Goal: Task Accomplishment & Management: Use online tool/utility

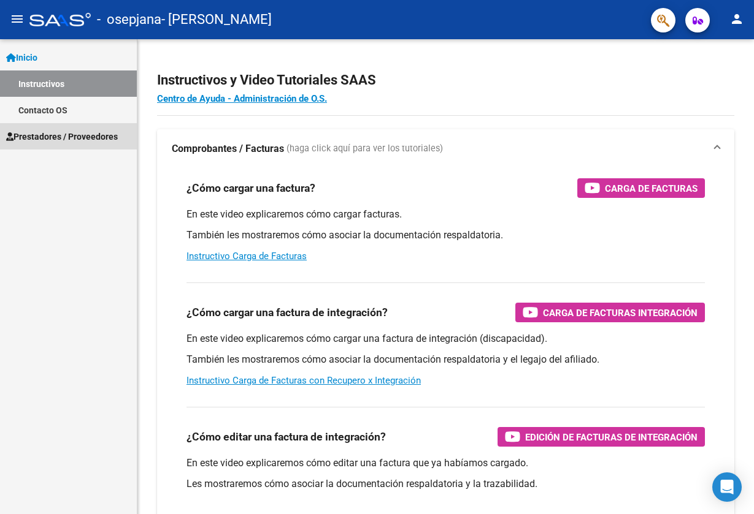
click at [36, 134] on span "Prestadores / Proveedores" at bounding box center [62, 136] width 112 height 13
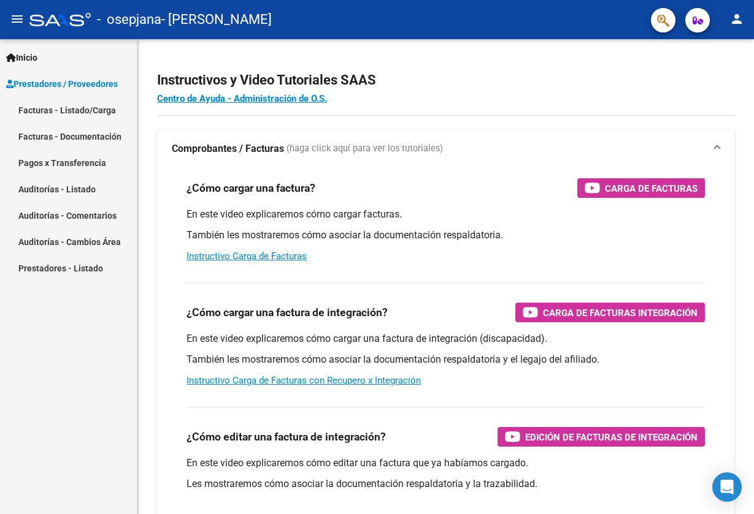
click at [80, 111] on link "Facturas - Listado/Carga" at bounding box center [68, 110] width 137 height 26
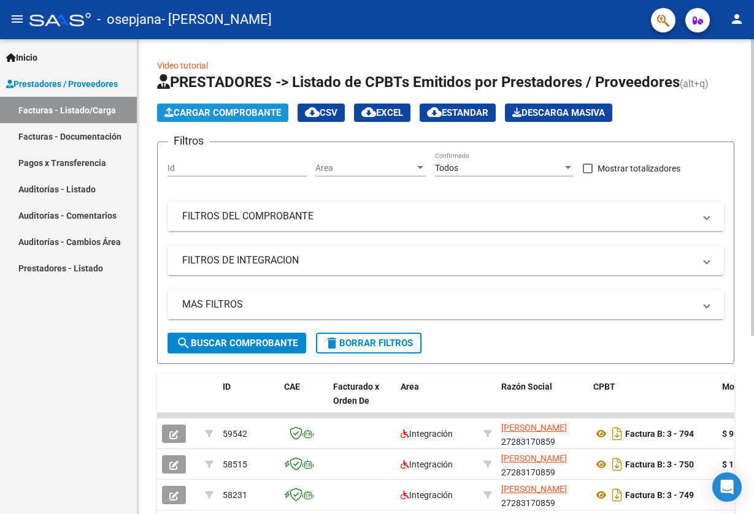
click at [214, 112] on span "Cargar Comprobante" at bounding box center [222, 112] width 116 height 11
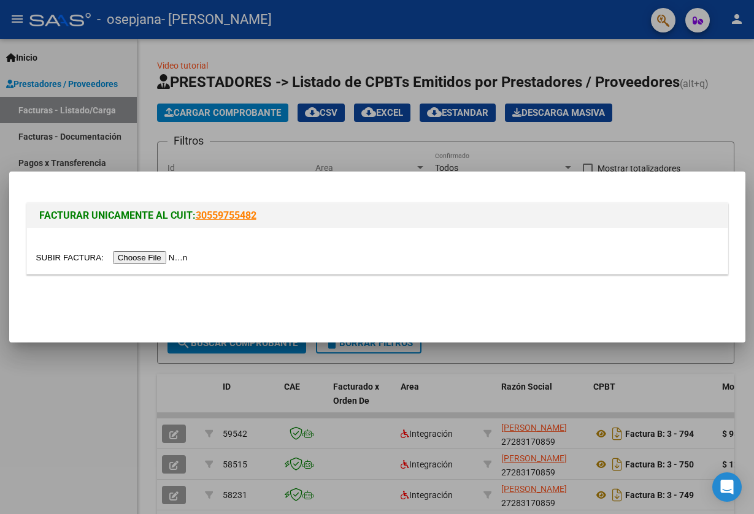
click at [146, 261] on input "file" at bounding box center [113, 257] width 155 height 13
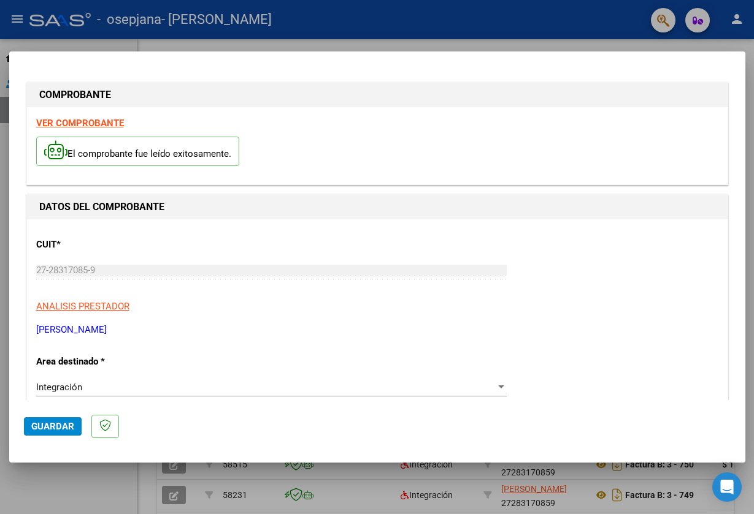
click at [426, 28] on div at bounding box center [377, 257] width 754 height 514
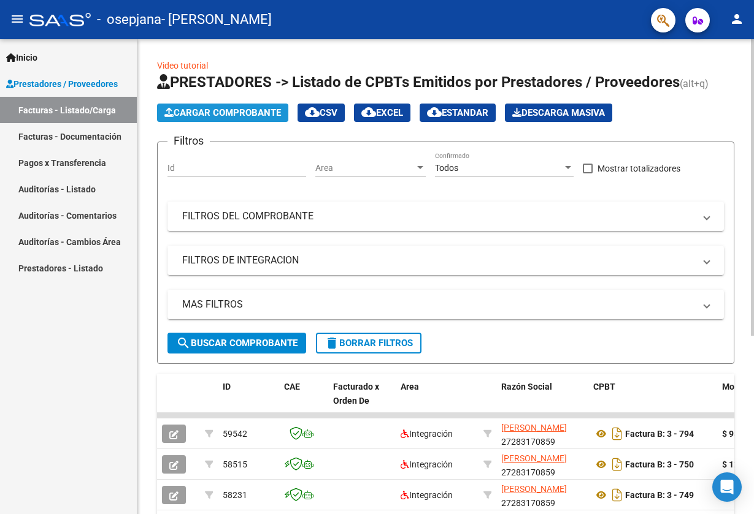
click at [223, 119] on button "Cargar Comprobante" at bounding box center [222, 113] width 131 height 18
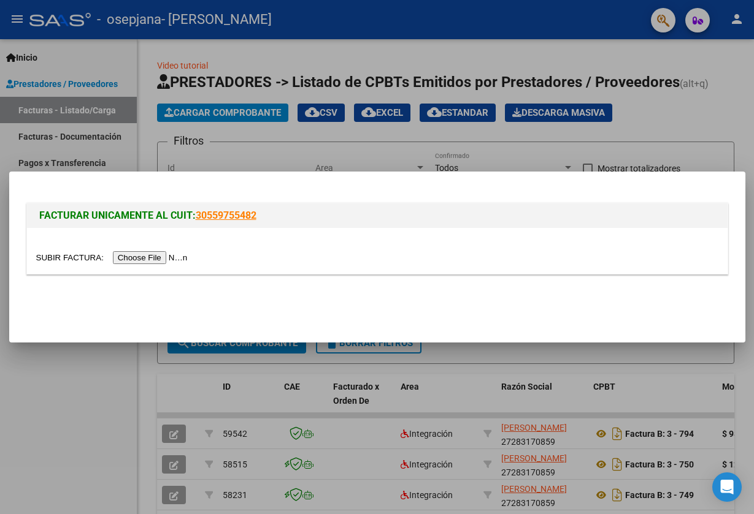
click at [153, 261] on input "file" at bounding box center [113, 257] width 155 height 13
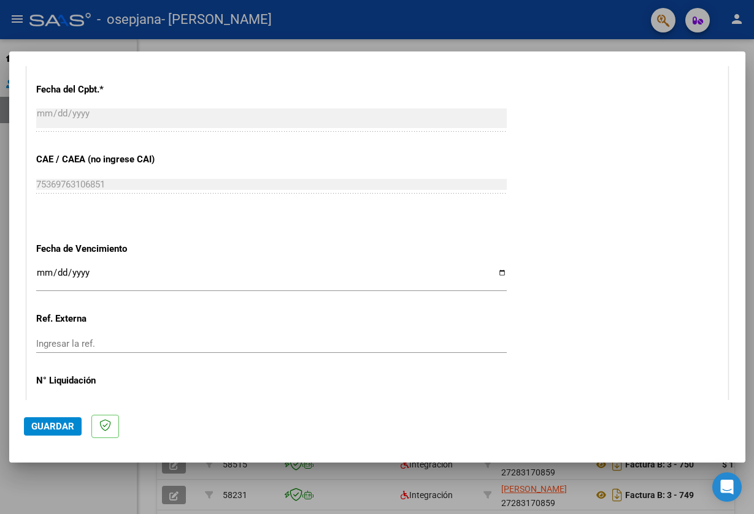
scroll to position [739, 0]
click at [192, 267] on input "Ingresar la fecha" at bounding box center [271, 277] width 470 height 20
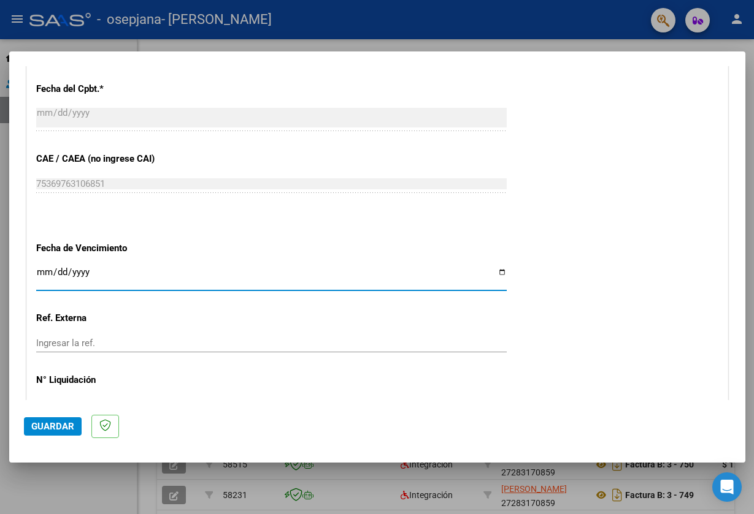
click at [194, 267] on input "Ingresar la fecha" at bounding box center [271, 277] width 470 height 20
click at [72, 267] on input "Ingresar la fecha" at bounding box center [271, 277] width 470 height 20
type input "[DATE]"
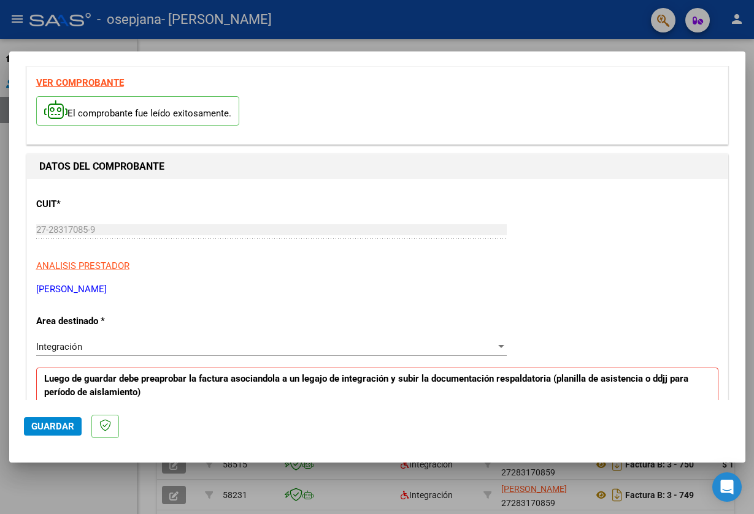
scroll to position [40, 0]
click at [401, 25] on div at bounding box center [377, 257] width 754 height 514
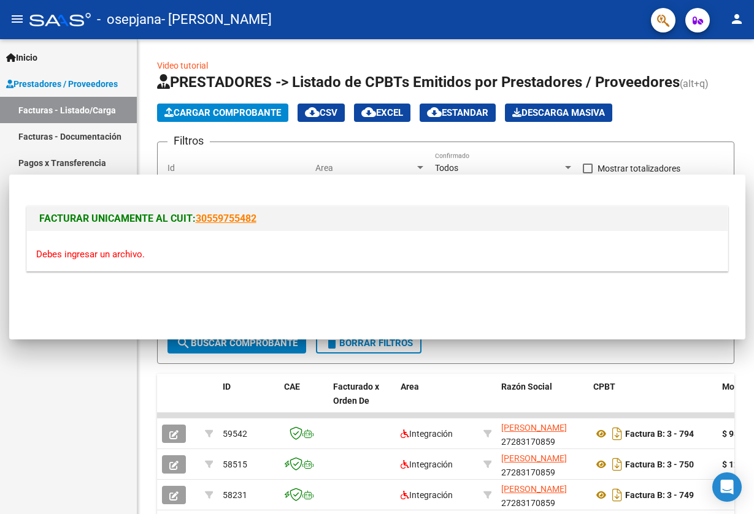
scroll to position [0, 0]
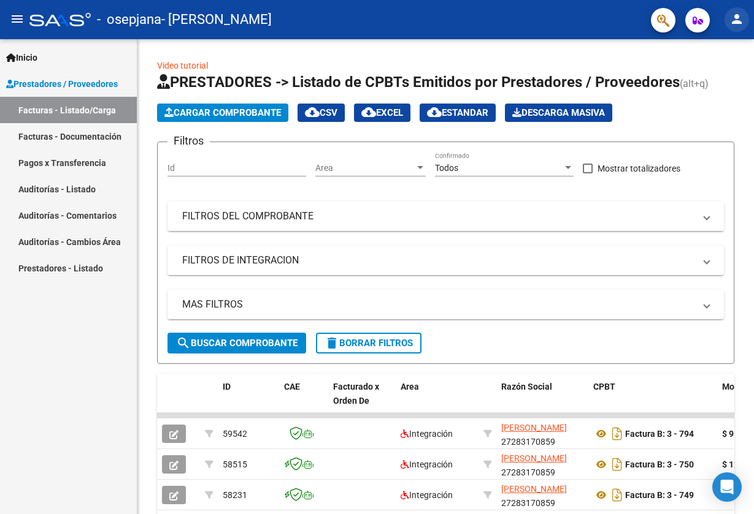
click at [739, 23] on mat-icon "person" at bounding box center [736, 19] width 15 height 15
click at [704, 83] on button "exit_to_app Salir" at bounding box center [711, 80] width 75 height 29
